Goal: Transaction & Acquisition: Book appointment/travel/reservation

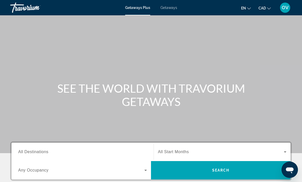
click at [81, 159] on div "Search widget" at bounding box center [82, 152] width 129 height 15
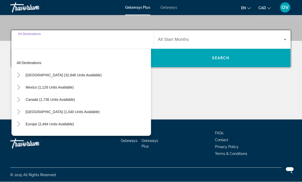
click at [75, 112] on span "[GEOGRAPHIC_DATA] (1,040 units available)" at bounding box center [63, 112] width 74 height 4
type input "**********"
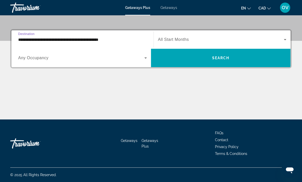
click at [227, 57] on span "Search" at bounding box center [220, 58] width 17 height 4
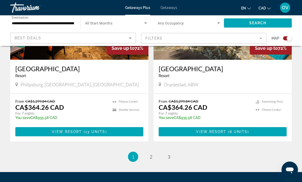
scroll to position [1159, 0]
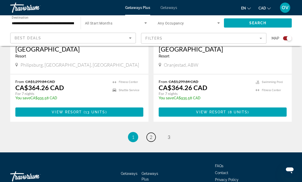
click at [148, 133] on link "page 2" at bounding box center [151, 137] width 9 height 9
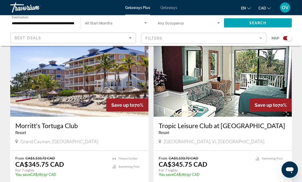
scroll to position [1166, 0]
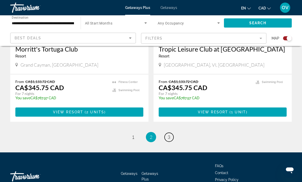
click at [167, 133] on link "page 3" at bounding box center [168, 137] width 9 height 9
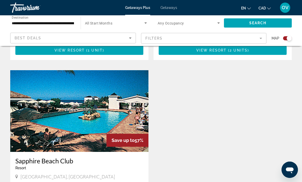
scroll to position [503, 0]
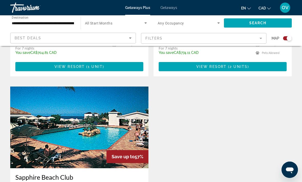
click at [168, 2] on div "Getaways Plus Getaways en English Español Français Italiano Português русский C…" at bounding box center [151, 7] width 302 height 13
click at [172, 6] on span "Getaways" at bounding box center [168, 8] width 17 height 4
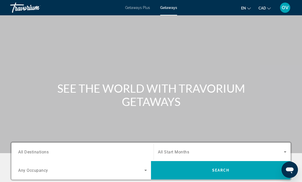
click at [39, 155] on span "All Destinations" at bounding box center [33, 152] width 30 height 5
click at [39, 155] on input "Destination All Destinations" at bounding box center [82, 152] width 129 height 6
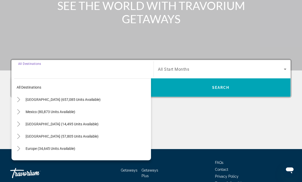
scroll to position [96, 0]
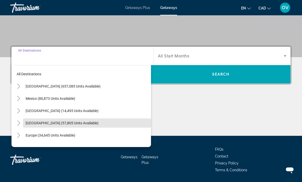
click at [38, 122] on span "[GEOGRAPHIC_DATA] (57,805 units available)" at bounding box center [62, 123] width 73 height 4
type input "**********"
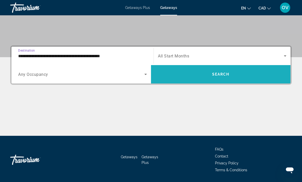
click at [231, 78] on span "Search widget" at bounding box center [220, 74] width 139 height 12
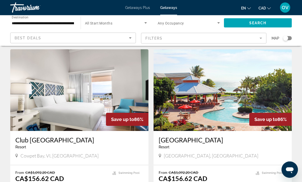
scroll to position [724, 0]
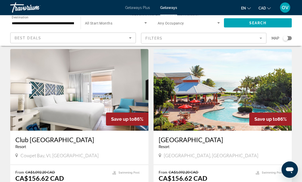
click at [34, 105] on img "Main content" at bounding box center [79, 90] width 138 height 82
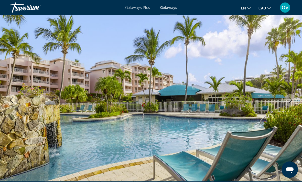
scroll to position [37, 0]
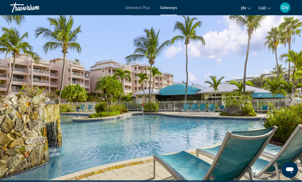
click at [288, 104] on button "Next image" at bounding box center [290, 100] width 13 height 13
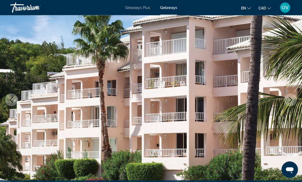
click at [290, 102] on icon "Next image" at bounding box center [290, 100] width 3 height 6
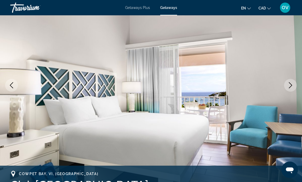
scroll to position [51, 0]
click at [289, 87] on icon "Next image" at bounding box center [290, 86] width 6 height 6
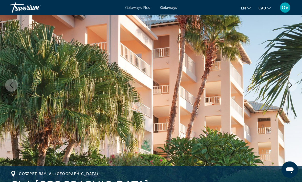
click at [292, 87] on icon "Next image" at bounding box center [290, 86] width 6 height 6
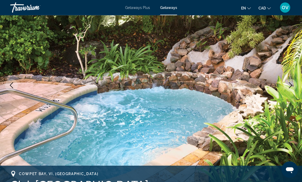
click at [291, 88] on icon "Next image" at bounding box center [290, 86] width 6 height 6
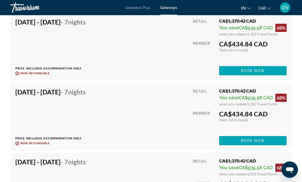
scroll to position [1245, 0]
click at [251, 142] on span "Book now" at bounding box center [253, 141] width 24 height 4
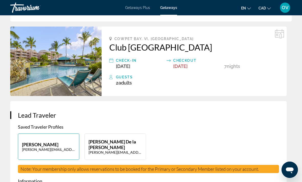
scroll to position [149, 0]
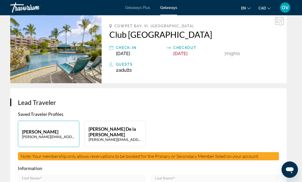
click at [192, 131] on div "Olga Vasilenko [EMAIL_ADDRESS][DOMAIN_NAME] [PERSON_NAME] De la Garza Flores [E…" at bounding box center [148, 136] width 266 height 31
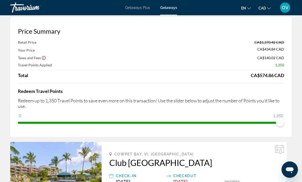
scroll to position [0, 0]
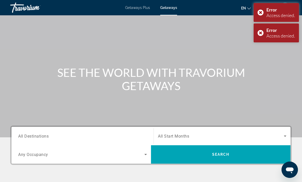
click at [55, 135] on input "Destination All Destinations" at bounding box center [82, 137] width 129 height 6
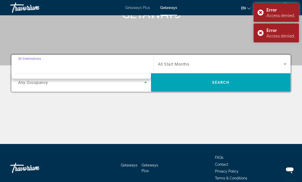
scroll to position [96, 0]
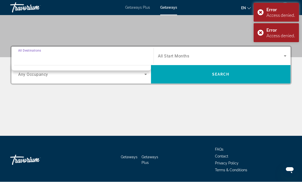
click at [34, 58] on input "Destination All Destinations" at bounding box center [82, 56] width 129 height 6
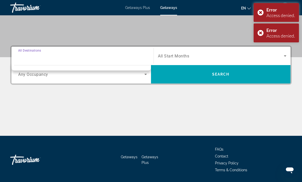
click at [263, 10] on div "Error Access denied." at bounding box center [276, 12] width 45 height 19
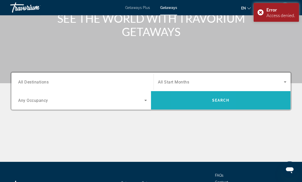
scroll to position [0, 0]
